Goal: Find specific page/section: Find specific page/section

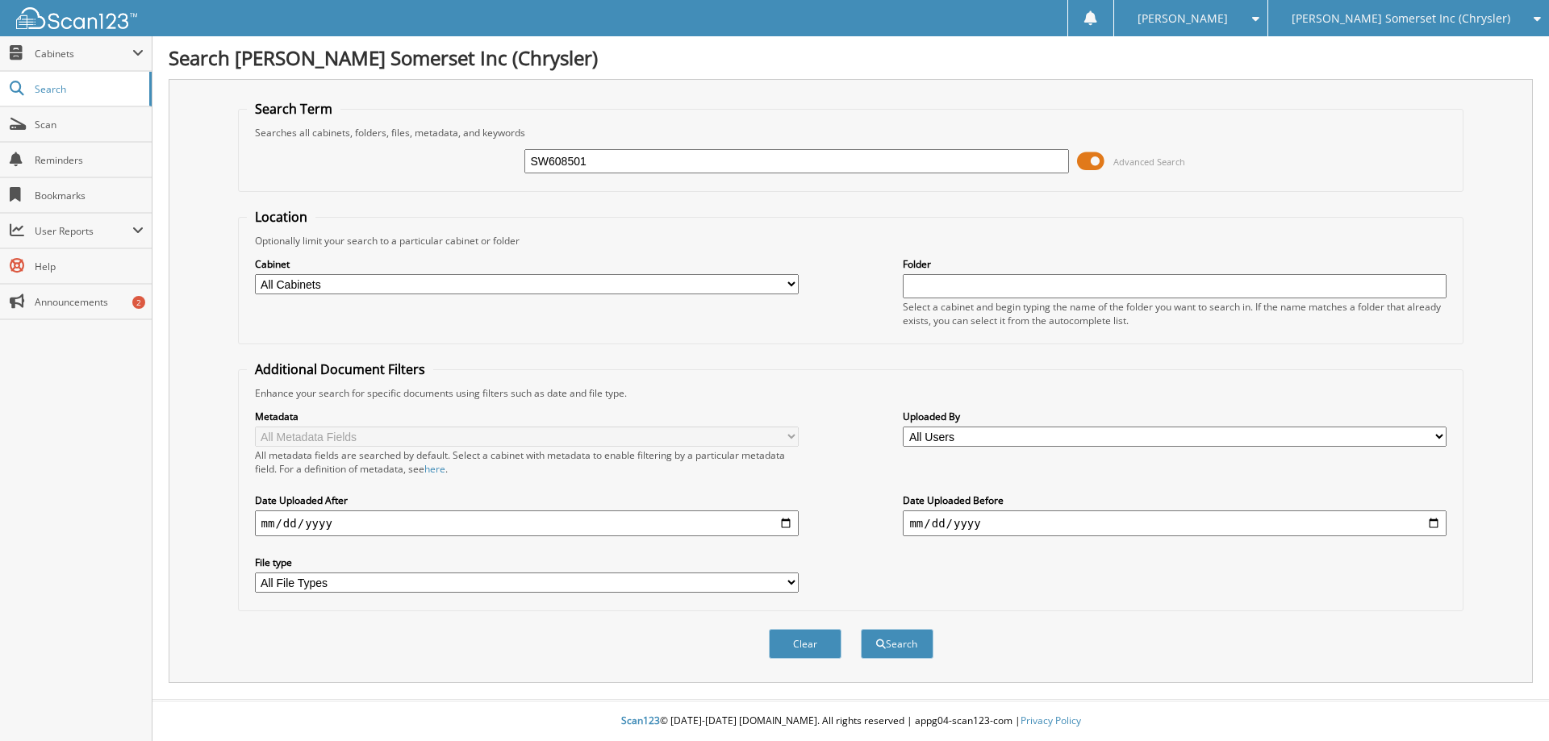
type input "SW608501"
click at [861, 629] on button "Search" at bounding box center [897, 644] width 73 height 30
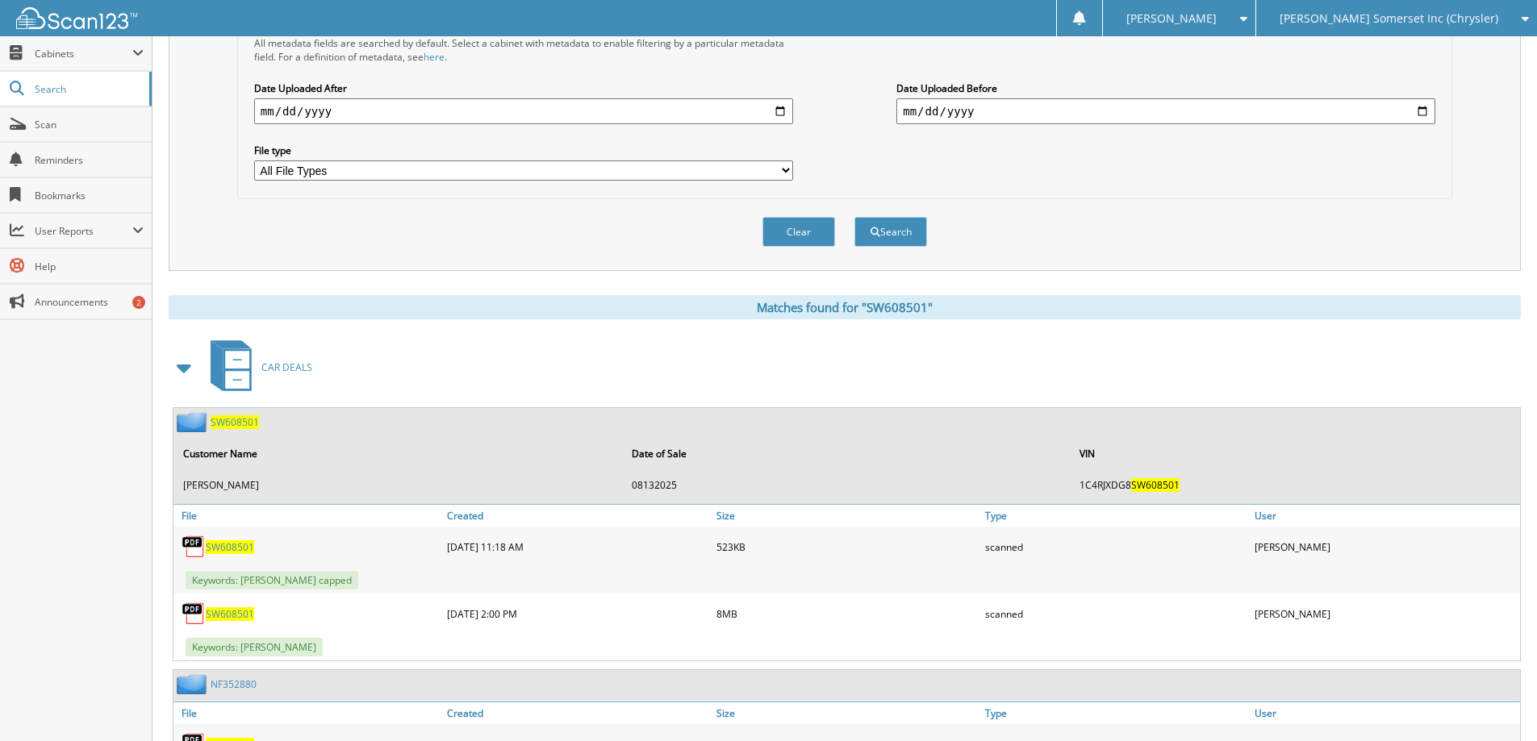
scroll to position [484, 0]
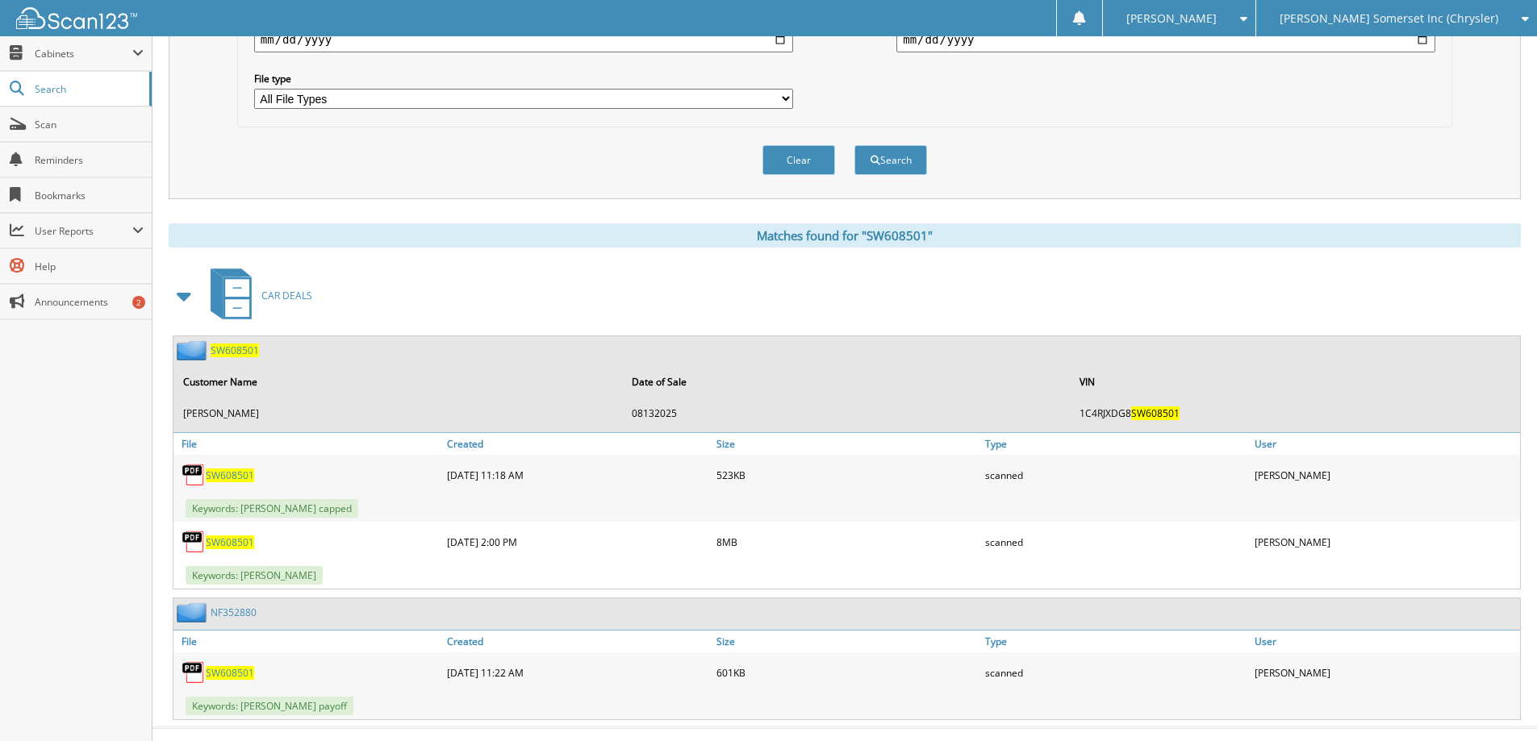
click at [240, 544] on span "SW608501" at bounding box center [230, 543] width 48 height 14
click at [231, 476] on span "SW608501" at bounding box center [230, 476] width 48 height 14
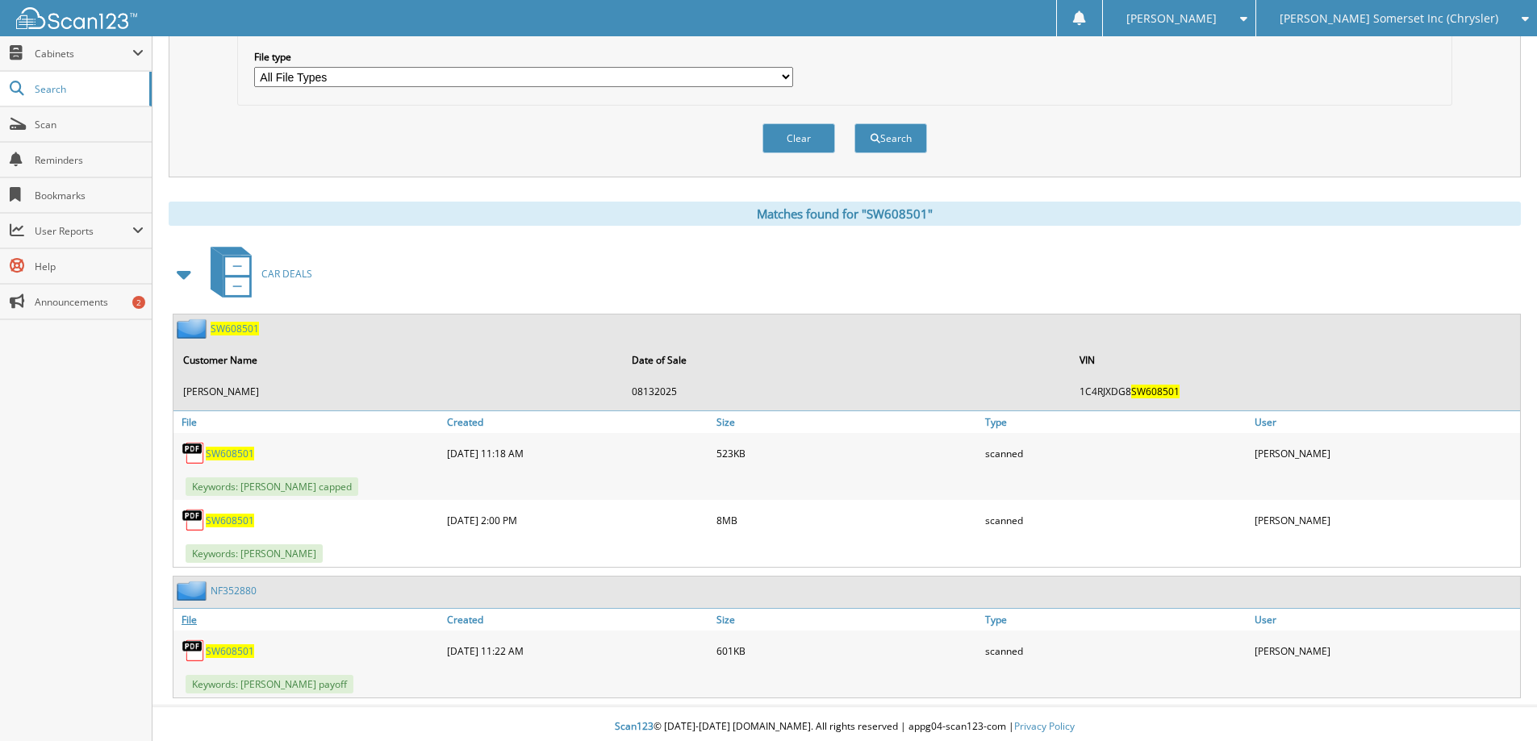
scroll to position [512, 0]
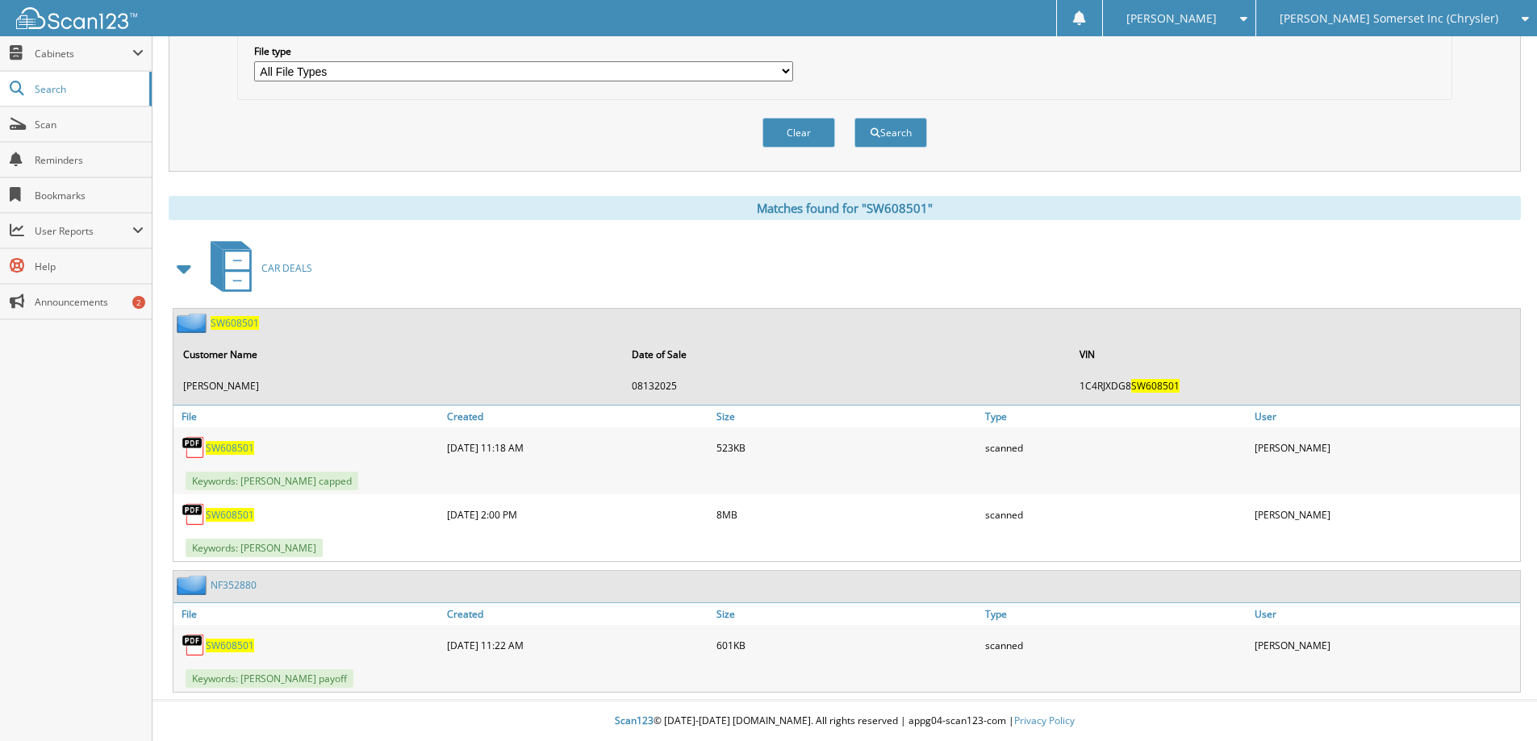
click at [225, 645] on span "SW608501" at bounding box center [230, 646] width 48 height 14
